Goal: Information Seeking & Learning: Learn about a topic

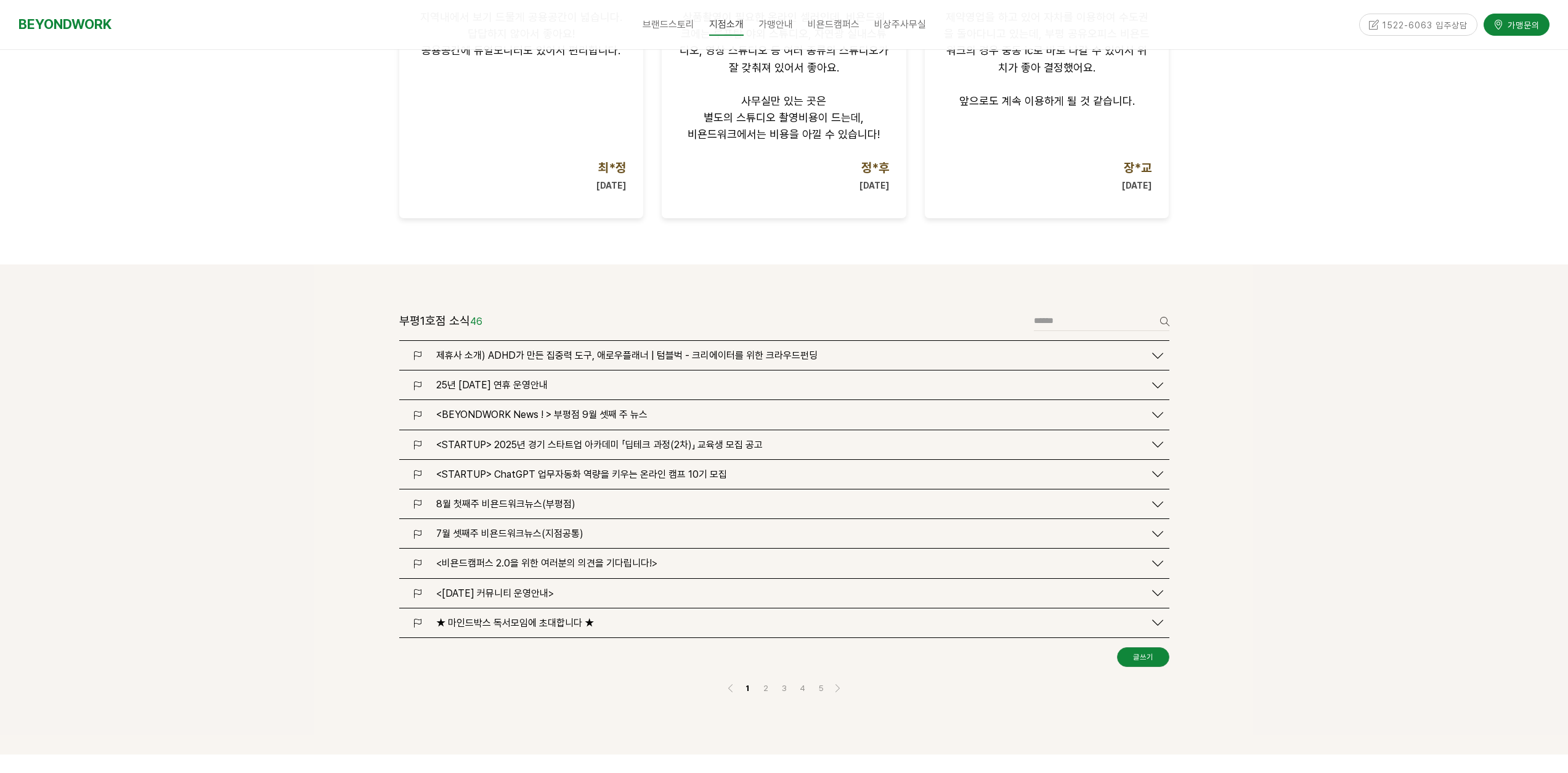
scroll to position [1277, 0]
click at [584, 436] on span "<STARTUP> 2025년 경기 스타트업 아카데미 「딥테크 과정(2차)」 교육생 모집 공고" at bounding box center [599, 442] width 326 height 12
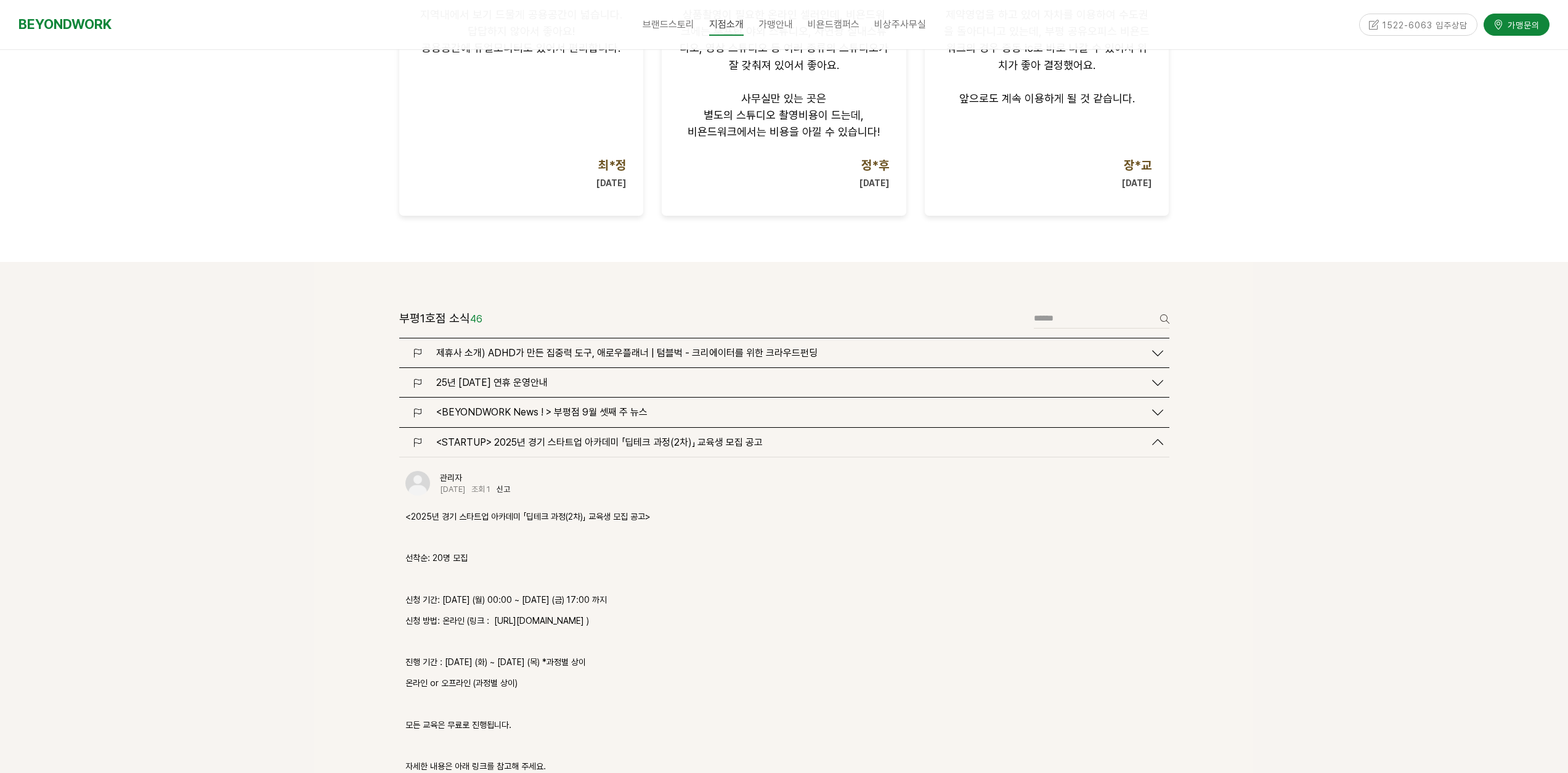
click at [564, 347] on span "제휴사 소개) ADHD가 만든 집중력 도구, 애로우플래너 | 텀블벅 - 크리에이터를 위한 크라우드펀딩" at bounding box center [626, 353] width 381 height 12
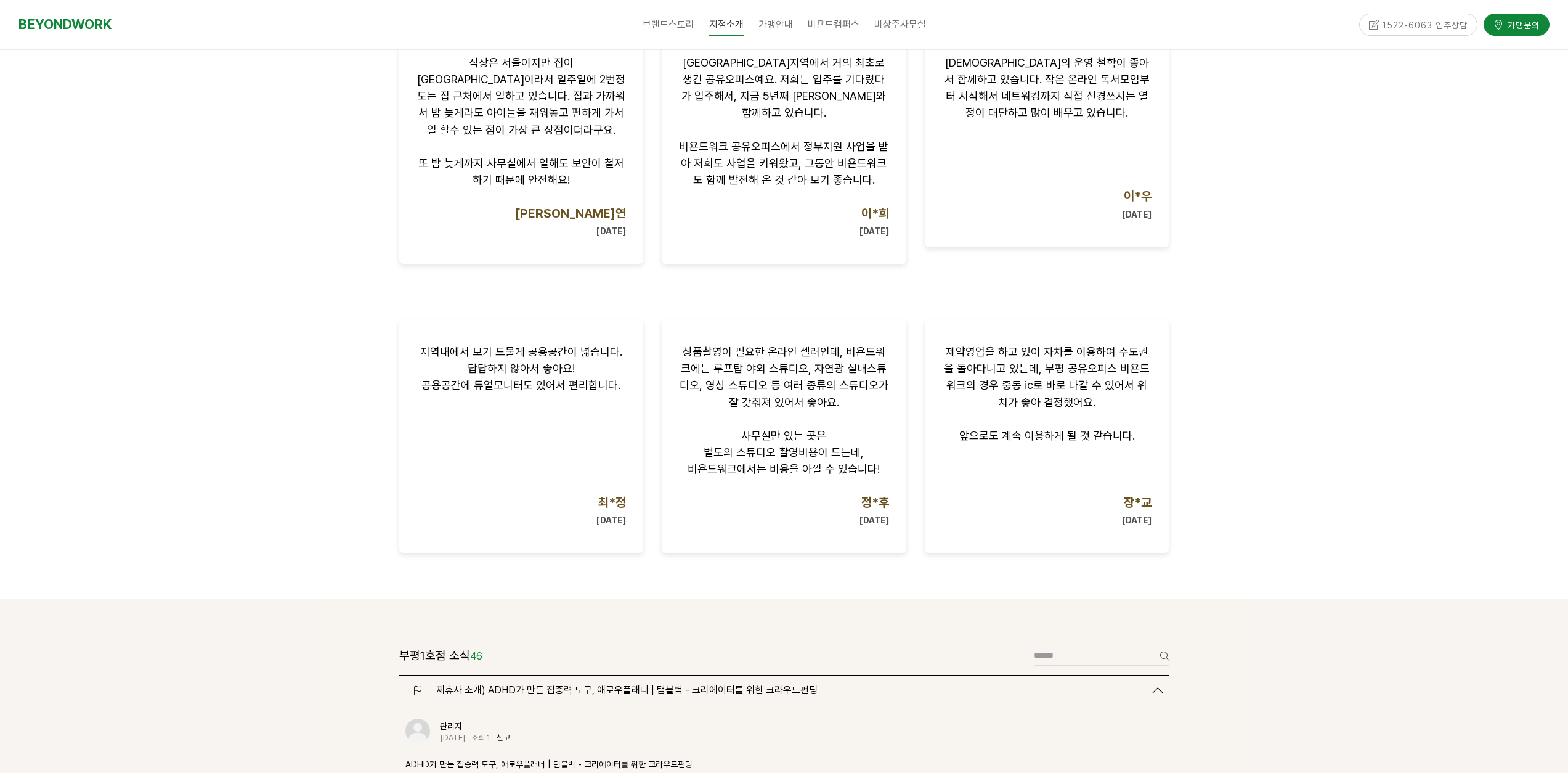
scroll to position [0, 0]
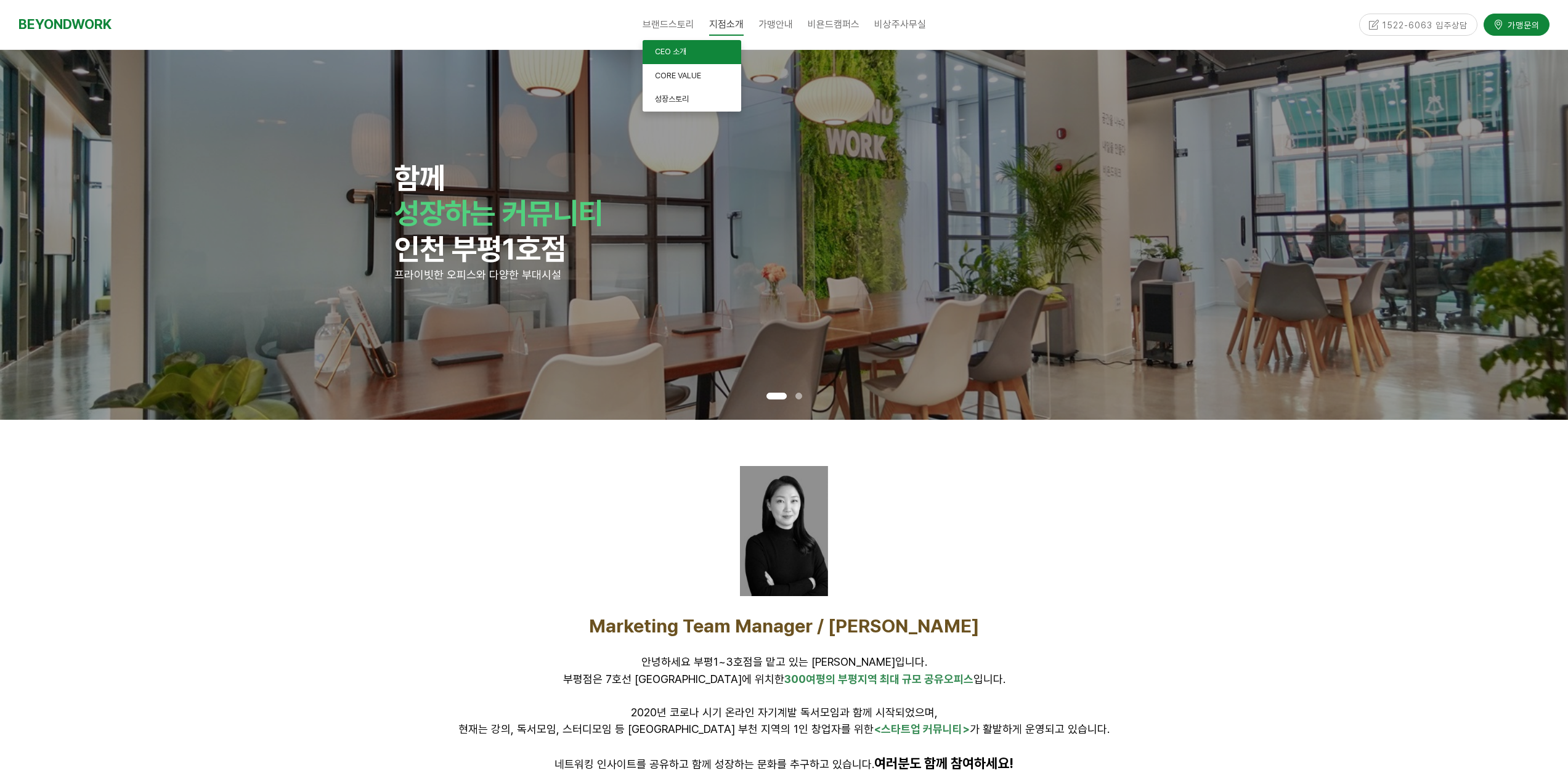
click at [686, 57] on link "CEO 소개" at bounding box center [691, 52] width 98 height 24
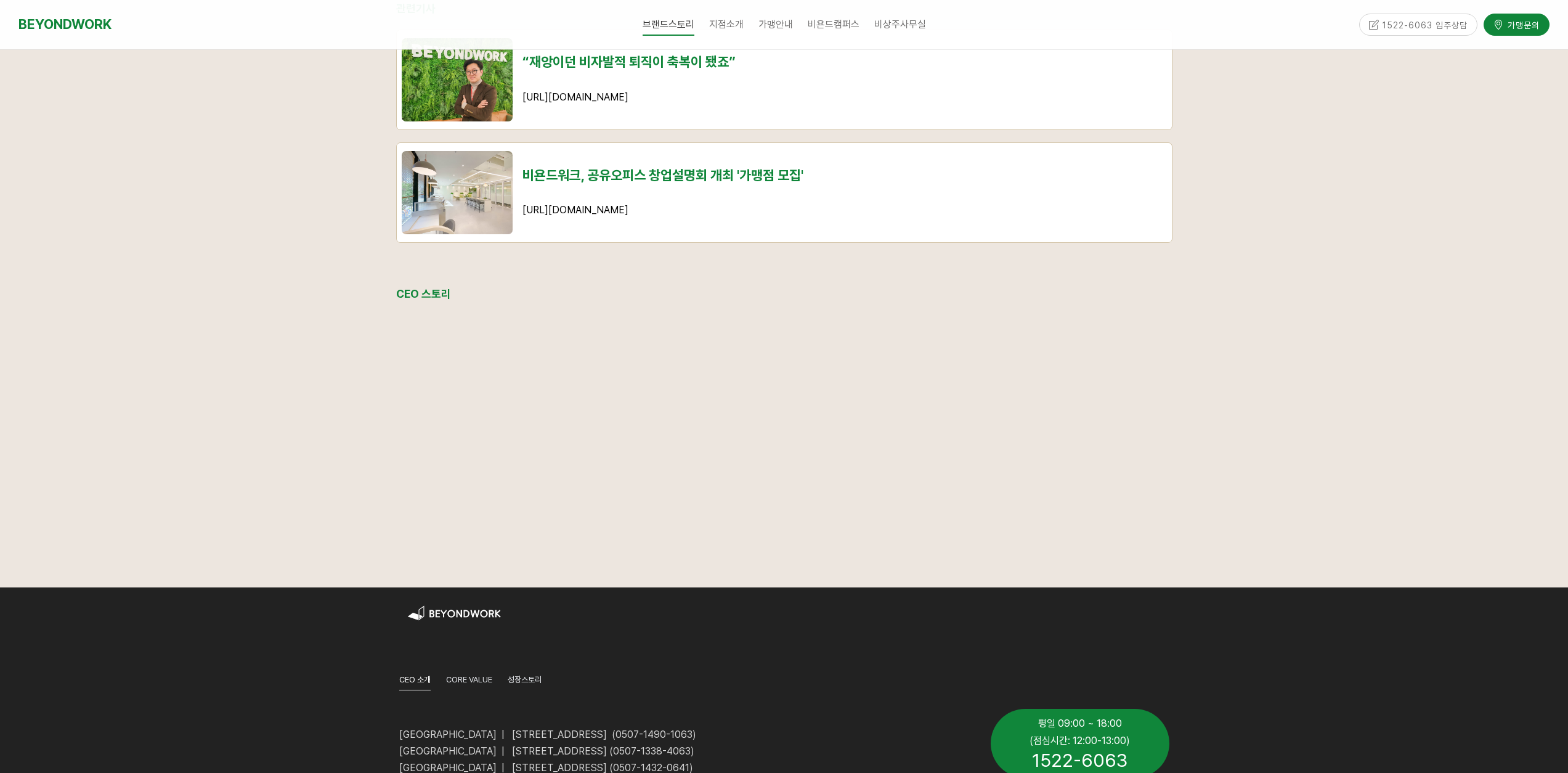
scroll to position [1330, 0]
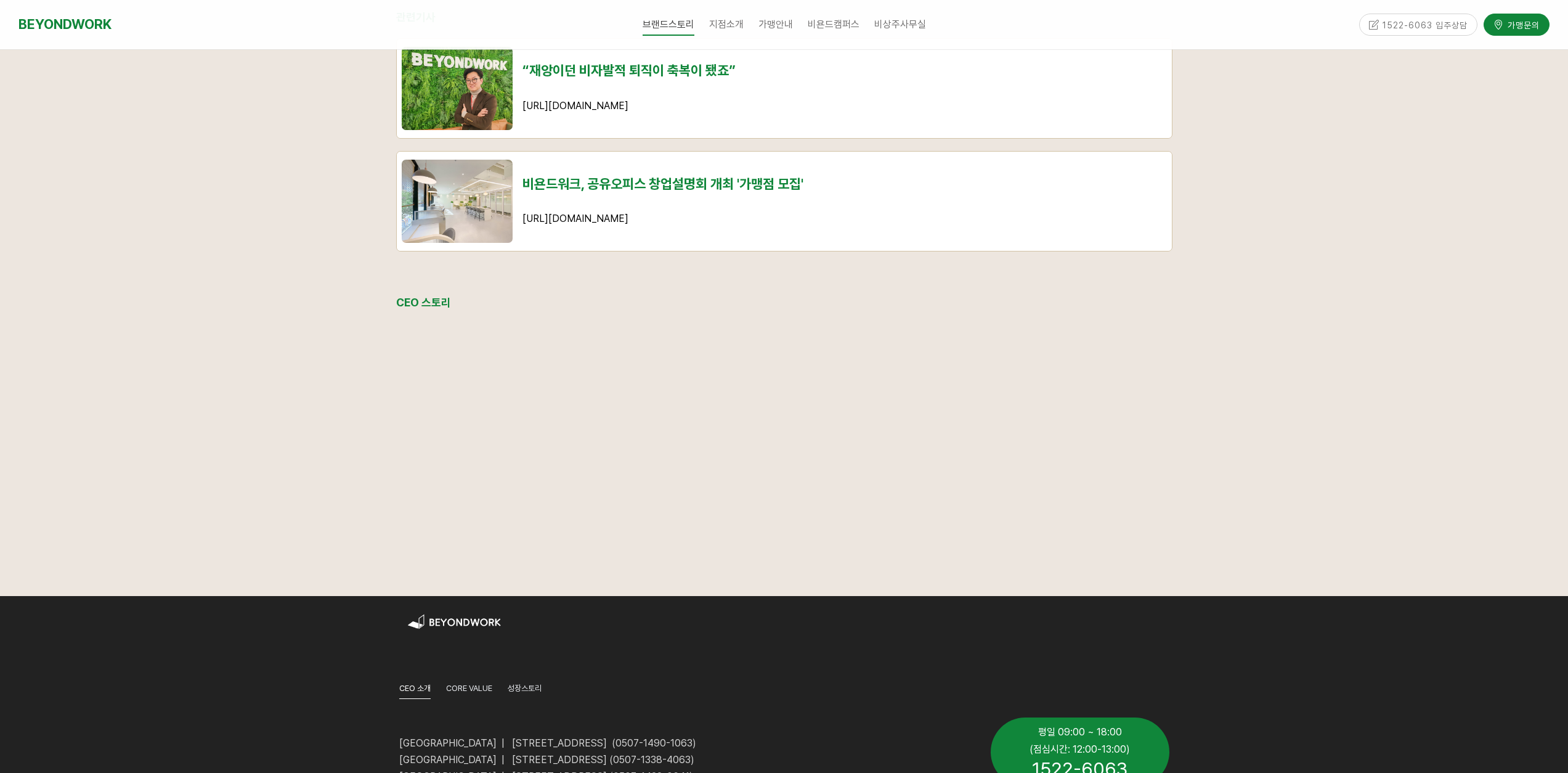
click at [194, 498] on div at bounding box center [784, 30] width 1568 height 1131
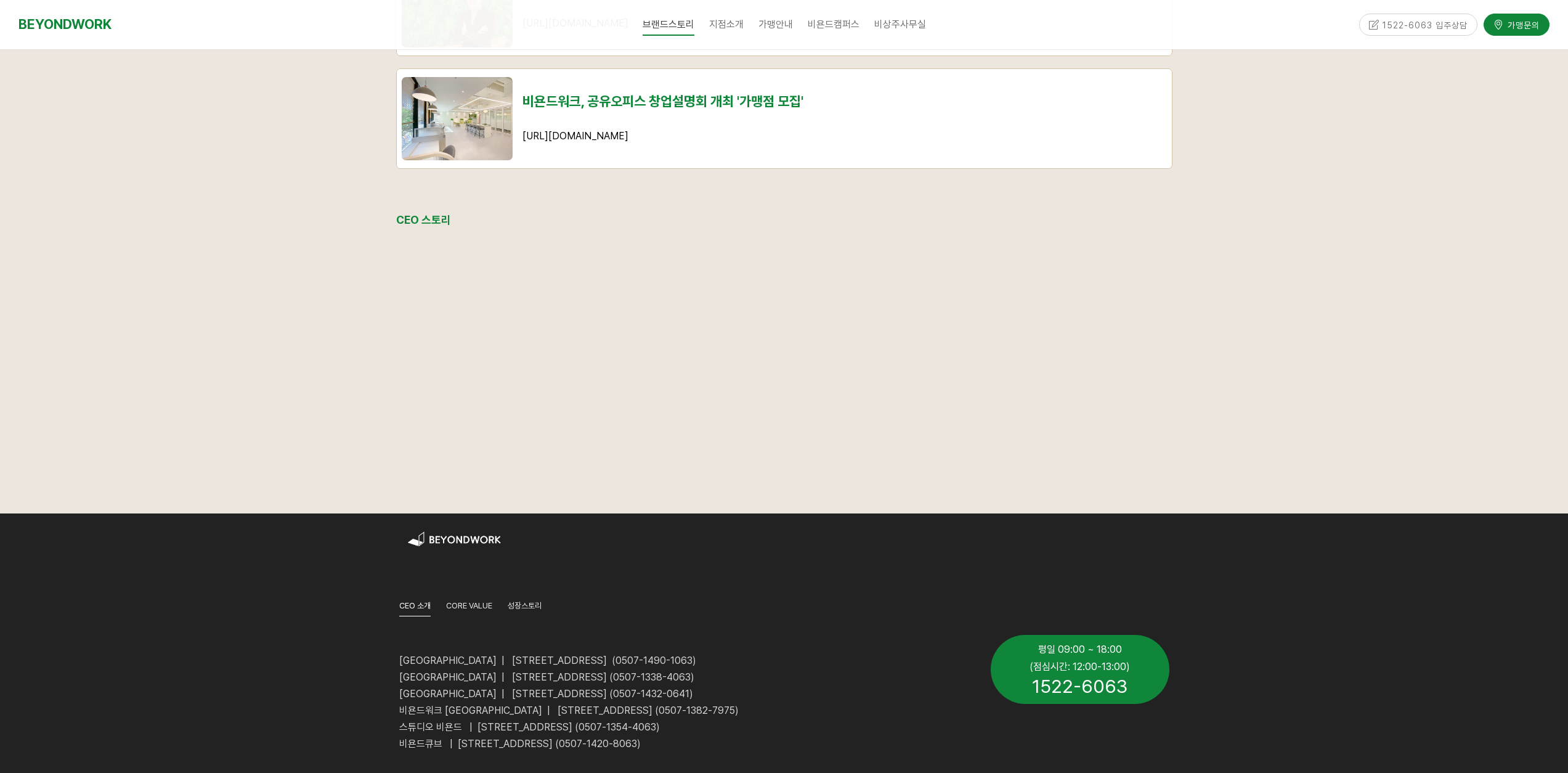
scroll to position [1478, 0]
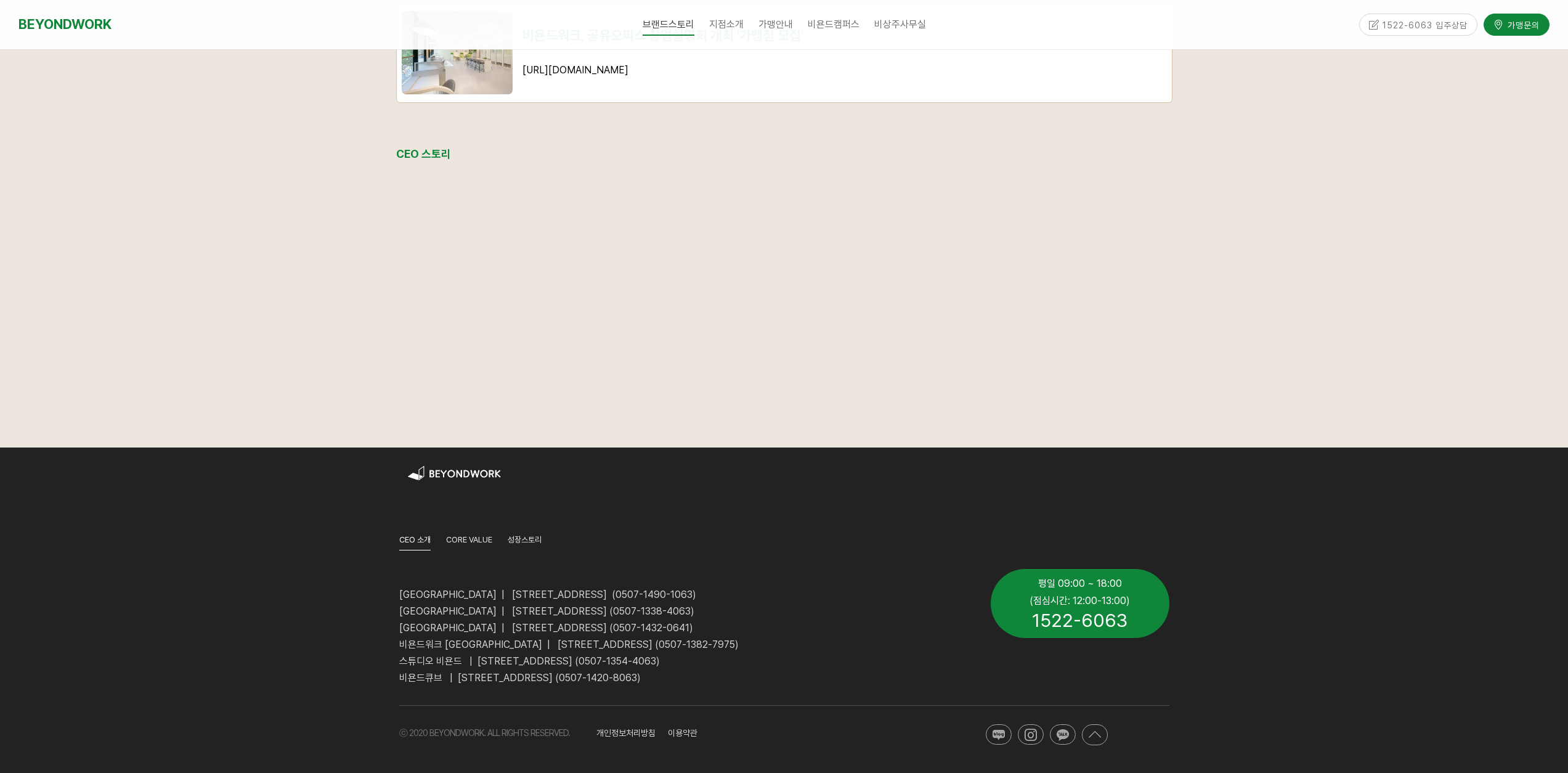
click at [186, 498] on div at bounding box center [784, 610] width 1568 height 326
